Goal: Task Accomplishment & Management: Manage account settings

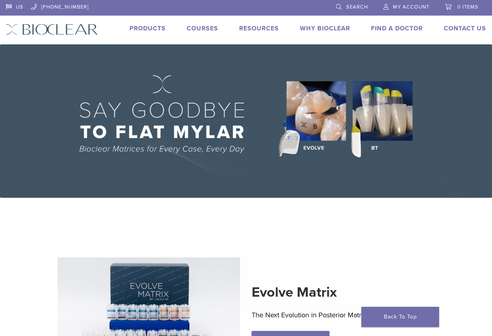
click at [406, 8] on span "My Account" at bounding box center [411, 7] width 37 height 6
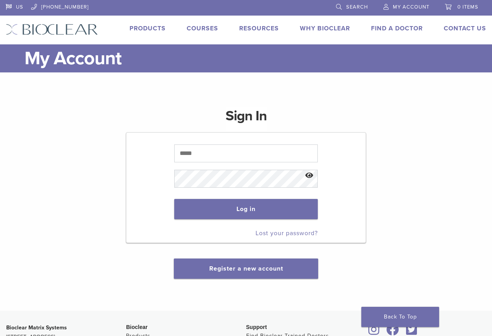
click at [202, 163] on p at bounding box center [246, 152] width 144 height 25
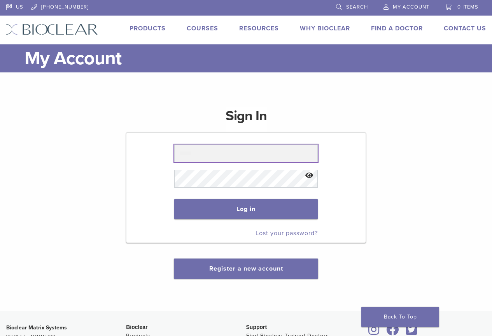
click at [203, 160] on input "text" at bounding box center [246, 153] width 144 height 18
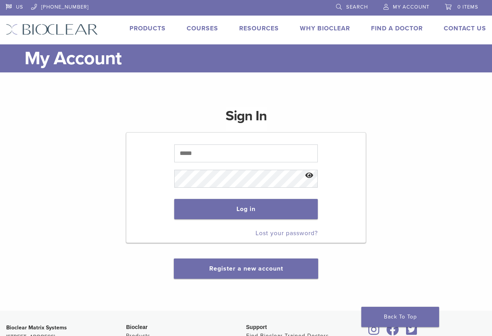
click at [166, 184] on form "Log in Lost your password?" at bounding box center [246, 187] width 240 height 111
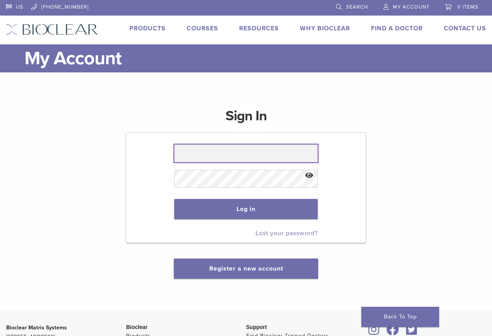
click at [188, 156] on input "text" at bounding box center [246, 153] width 144 height 18
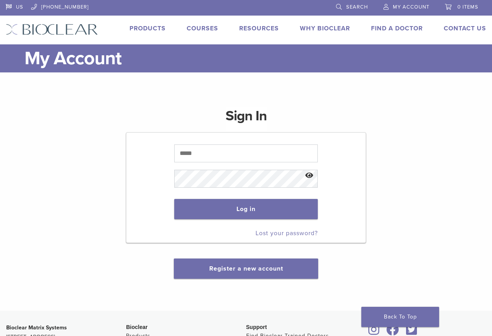
click at [173, 164] on form "Log in Lost your password?" at bounding box center [246, 187] width 240 height 111
